Goal: Check status: Check status

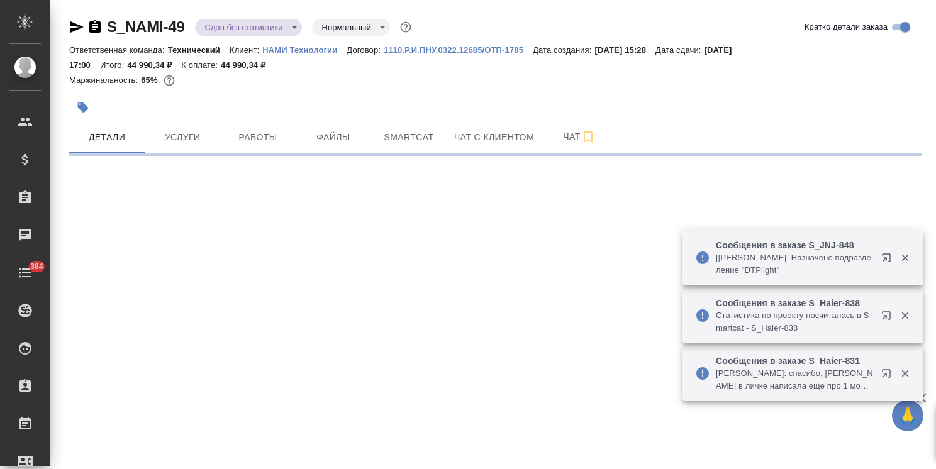
select select "RU"
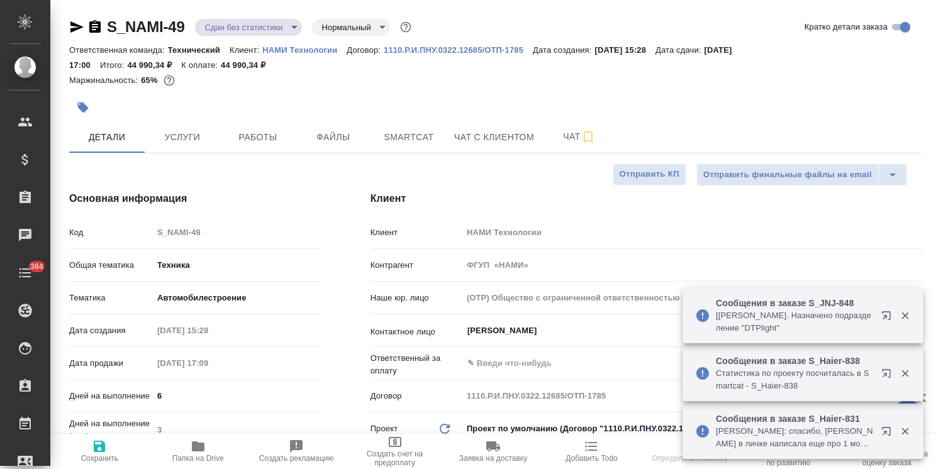
type textarea "x"
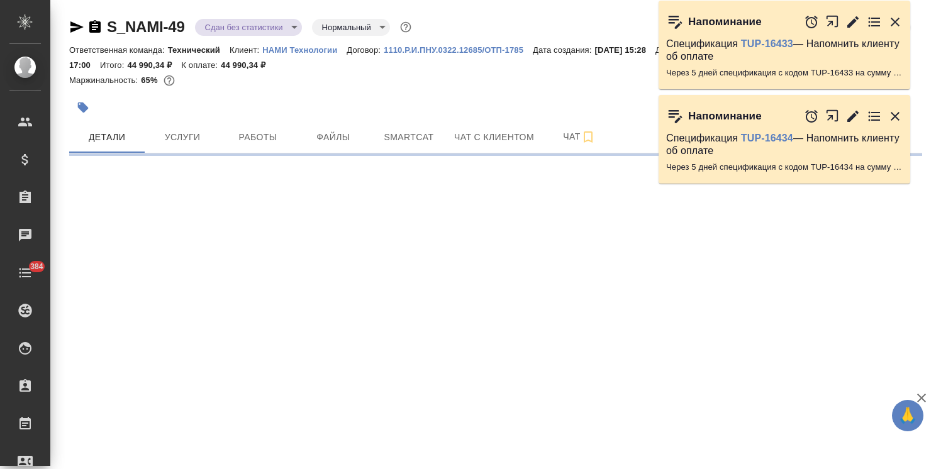
select select "RU"
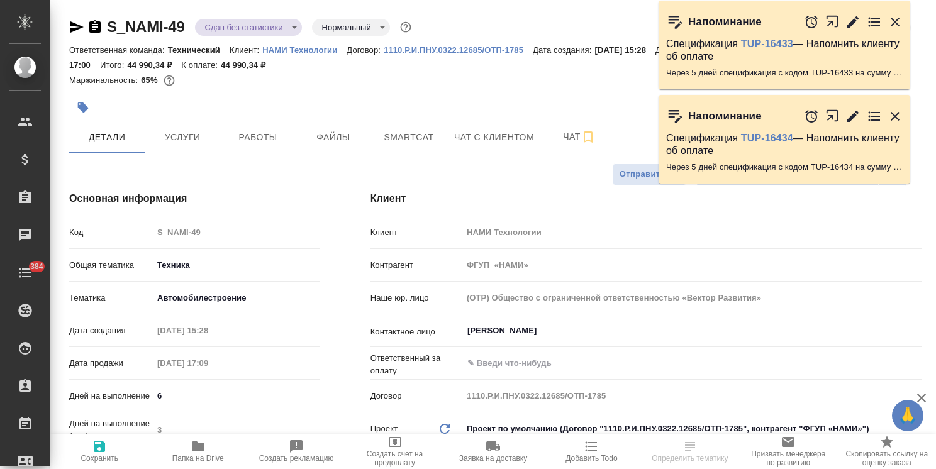
type textarea "x"
drag, startPoint x: 182, startPoint y: 18, endPoint x: 101, endPoint y: 18, distance: 81.8
click at [101, 18] on div "S_NAMI-49 Сдан без статистики distributed Нормальный normal" at bounding box center [241, 27] width 345 height 20
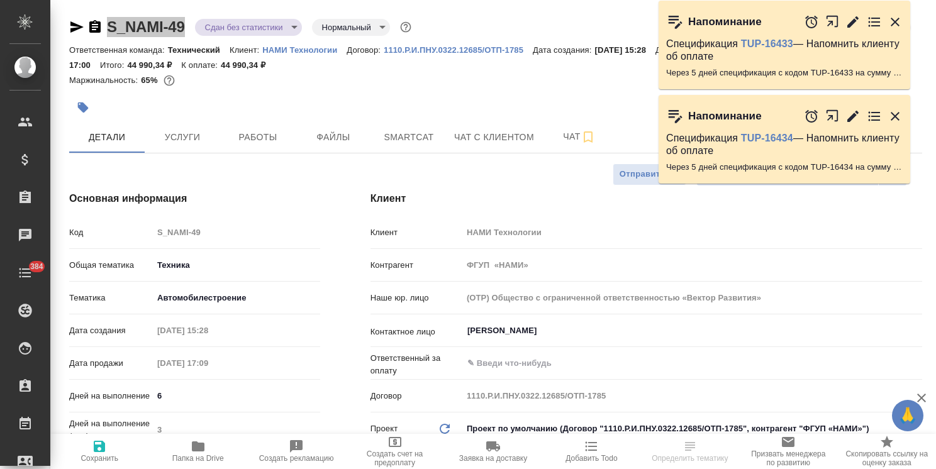
type textarea "x"
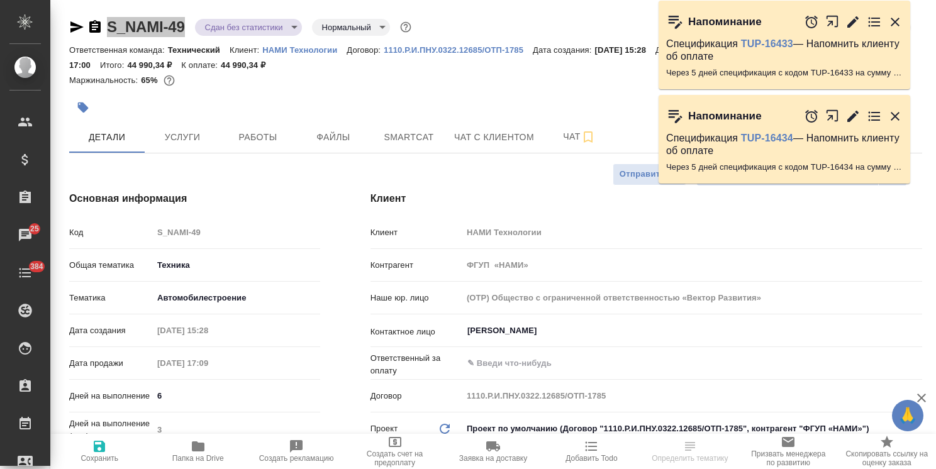
type textarea "x"
select select "RU"
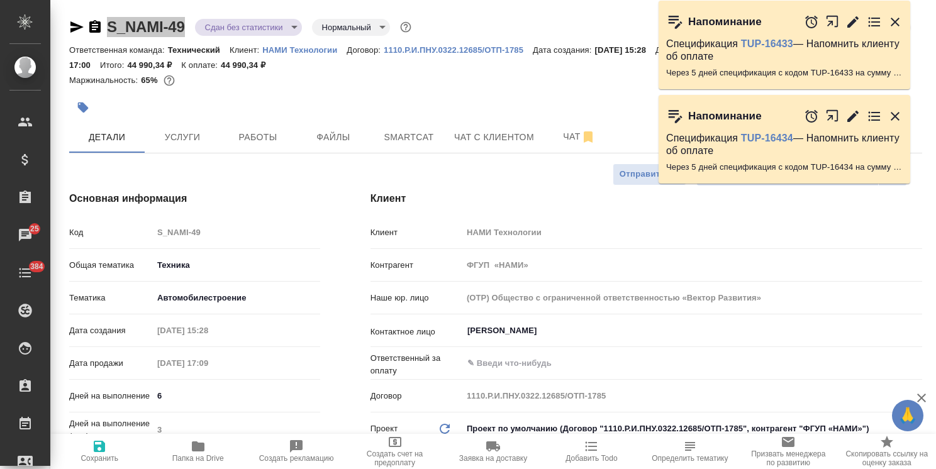
type textarea "x"
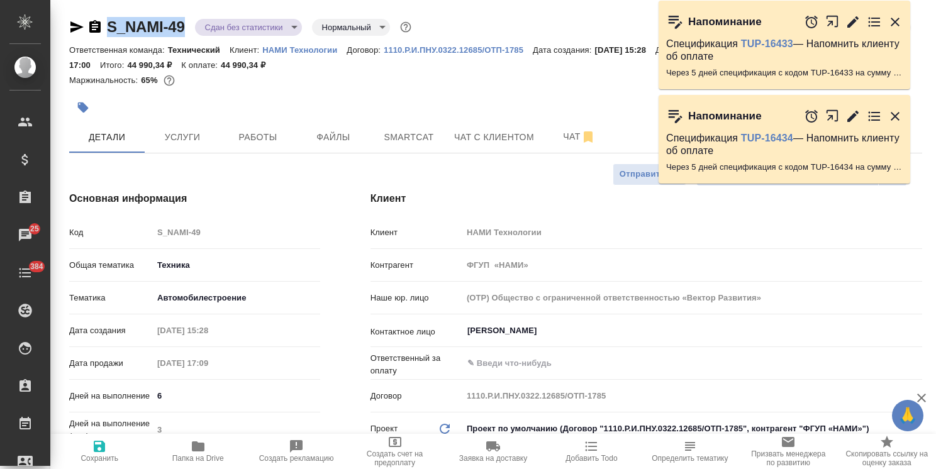
type textarea "x"
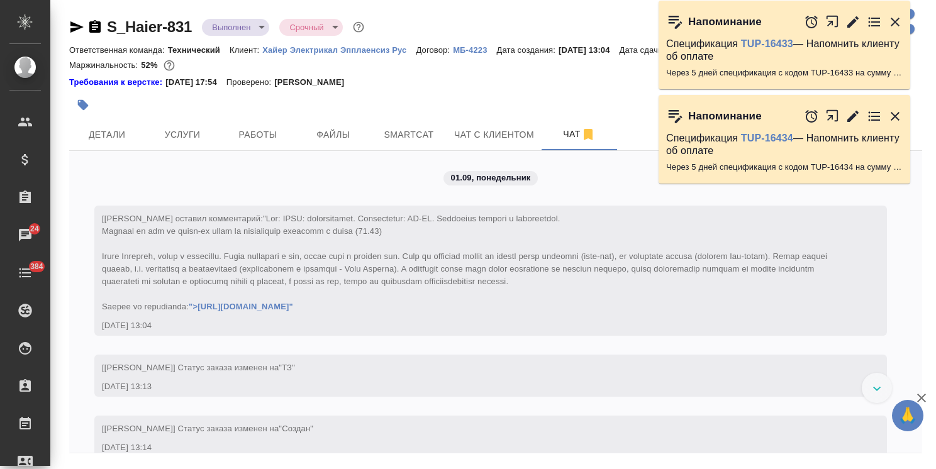
scroll to position [19233, 0]
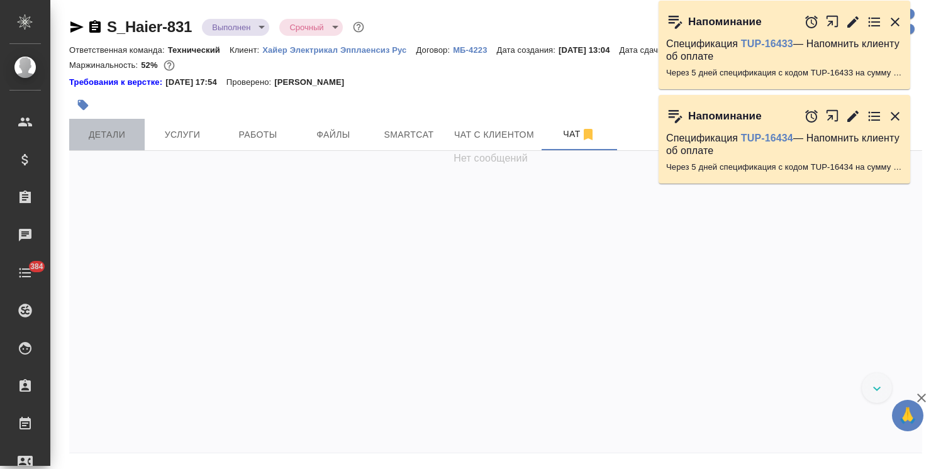
click at [120, 150] on button "Детали" at bounding box center [106, 134] width 75 height 31
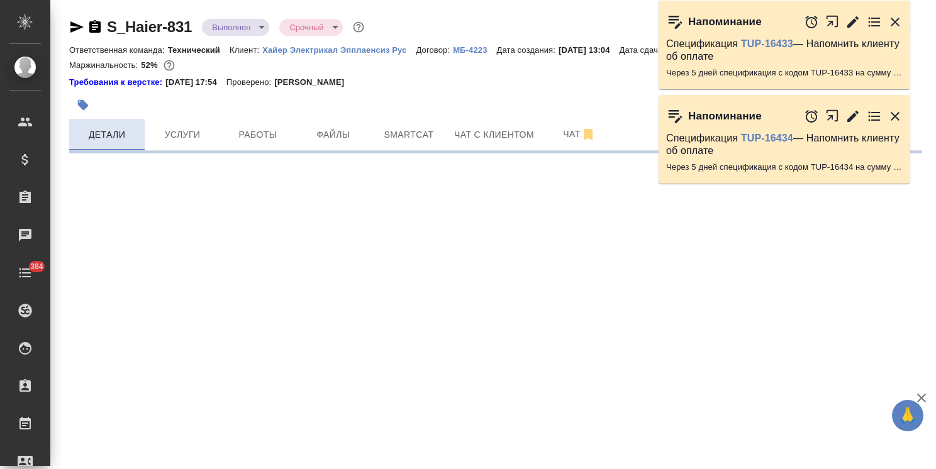
select select "RU"
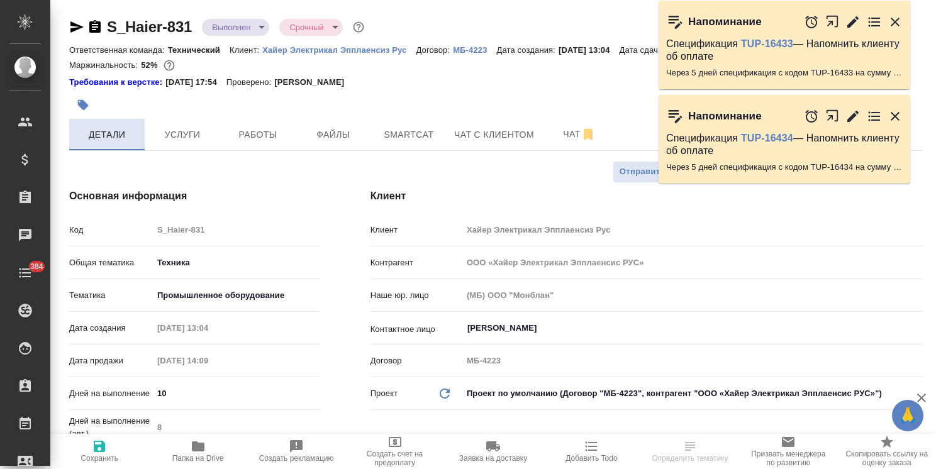
type textarea "x"
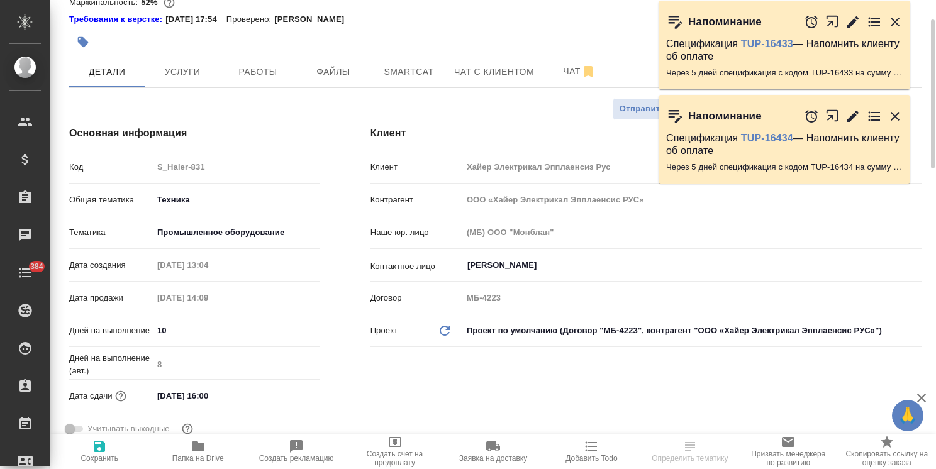
scroll to position [126, 0]
